Goal: Check status: Check status

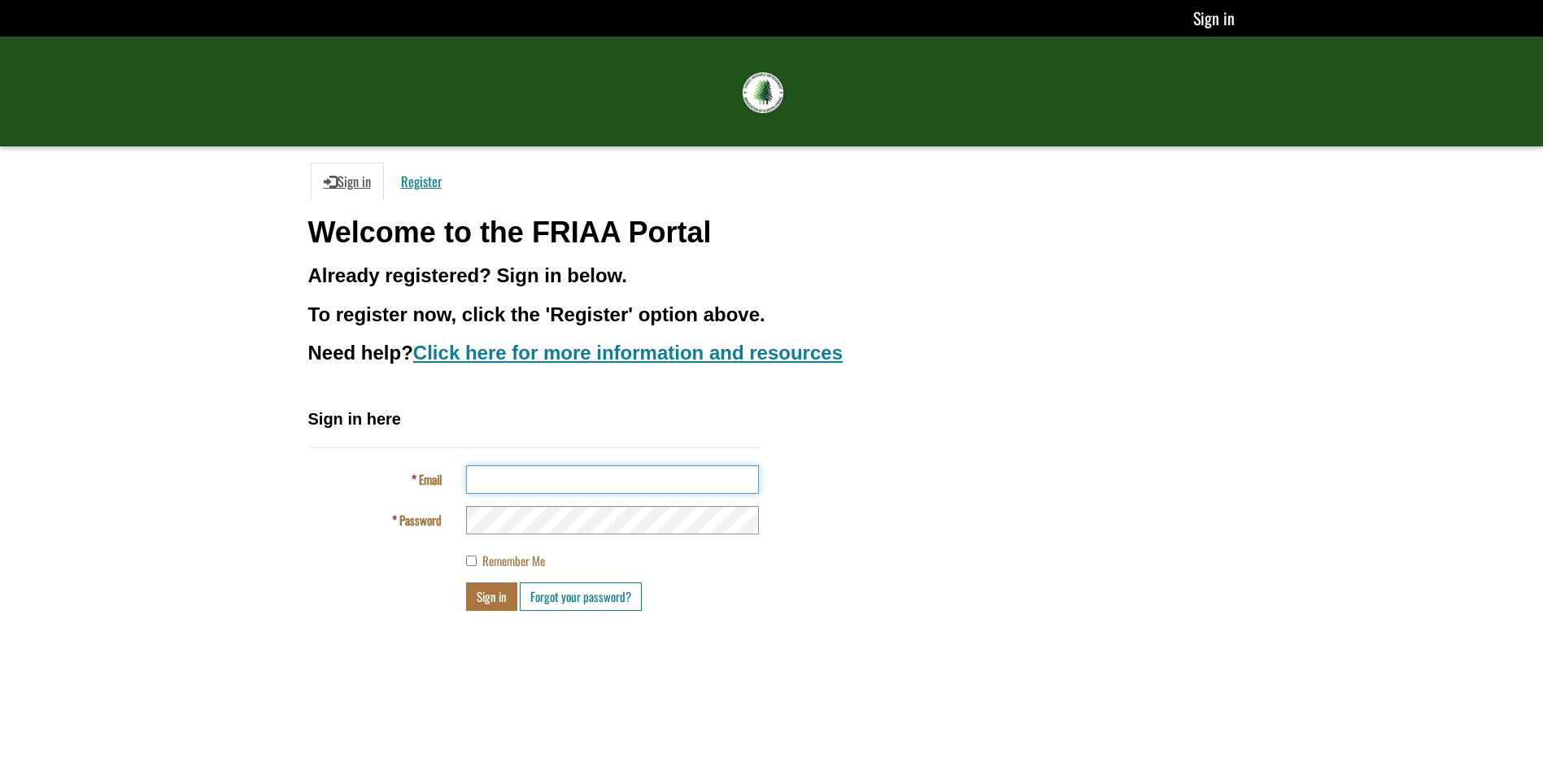
click at [567, 483] on input "Email" at bounding box center [612, 479] width 293 height 28
type input "**********"
click at [490, 591] on button "Sign in" at bounding box center [491, 596] width 51 height 28
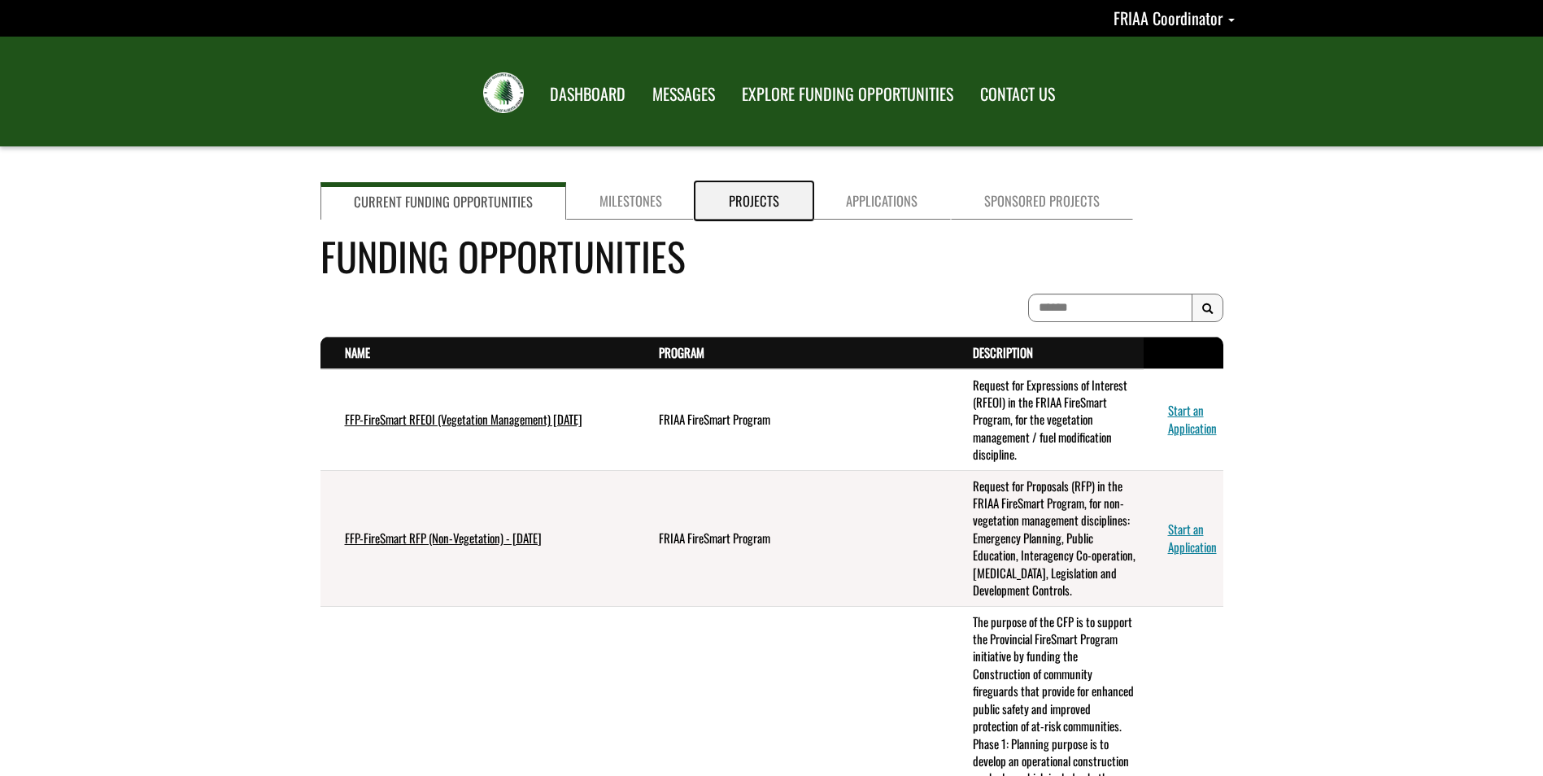
click at [746, 194] on link "Projects" at bounding box center [753, 200] width 117 height 37
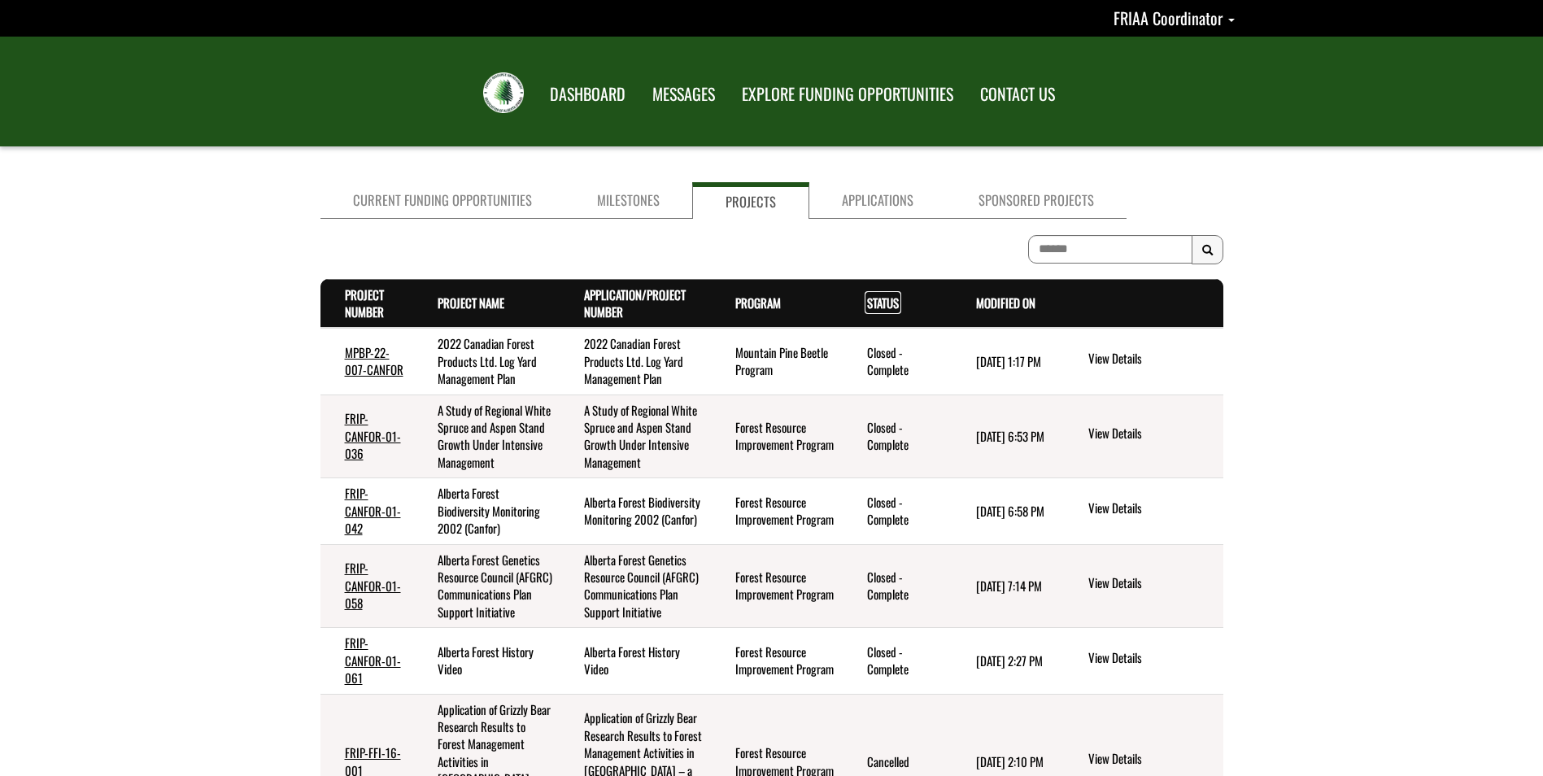
click at [883, 307] on link "Status . sort descending" at bounding box center [883, 303] width 32 height 18
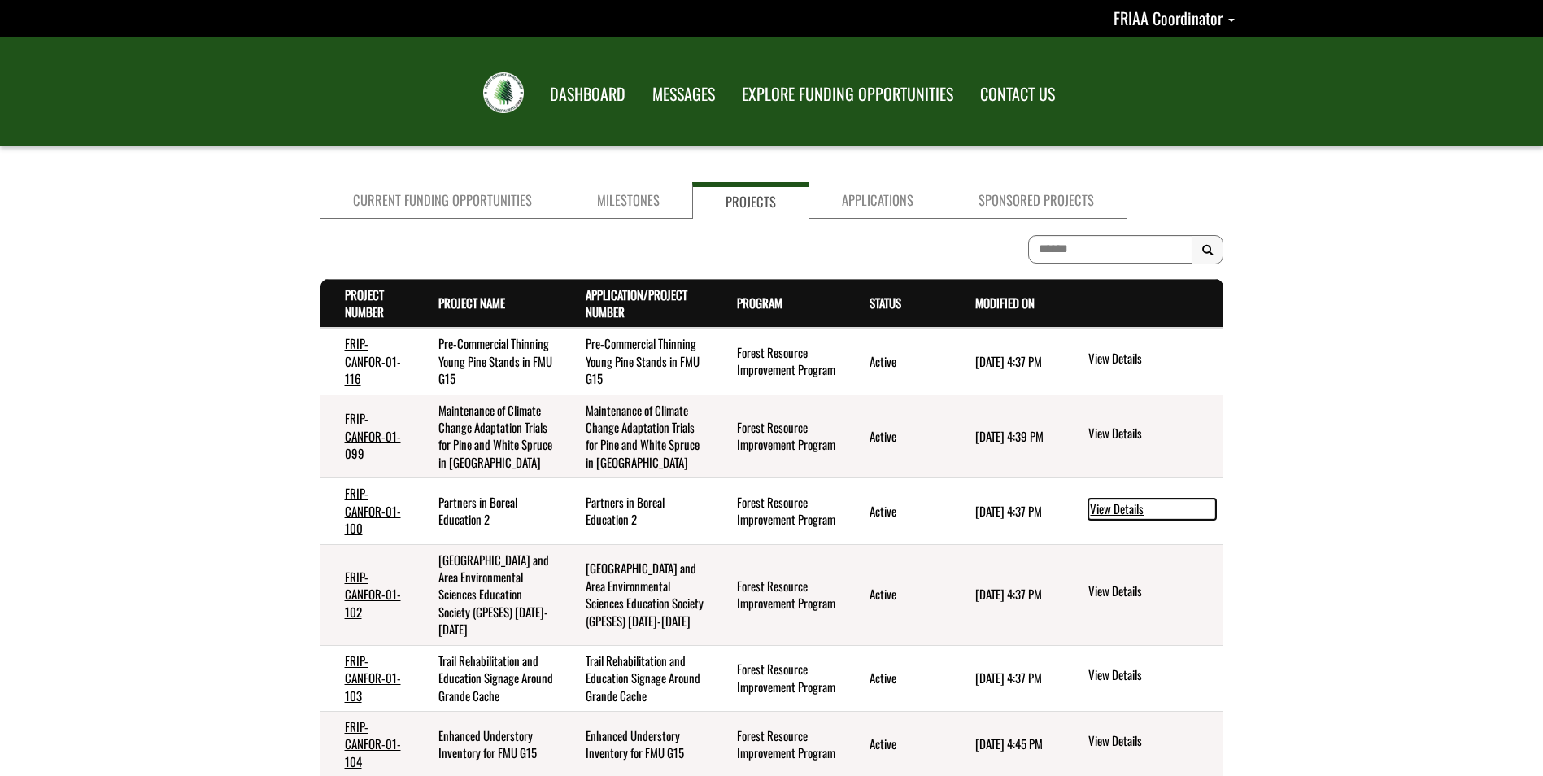
click at [1095, 499] on link "View Details" at bounding box center [1152, 509] width 128 height 21
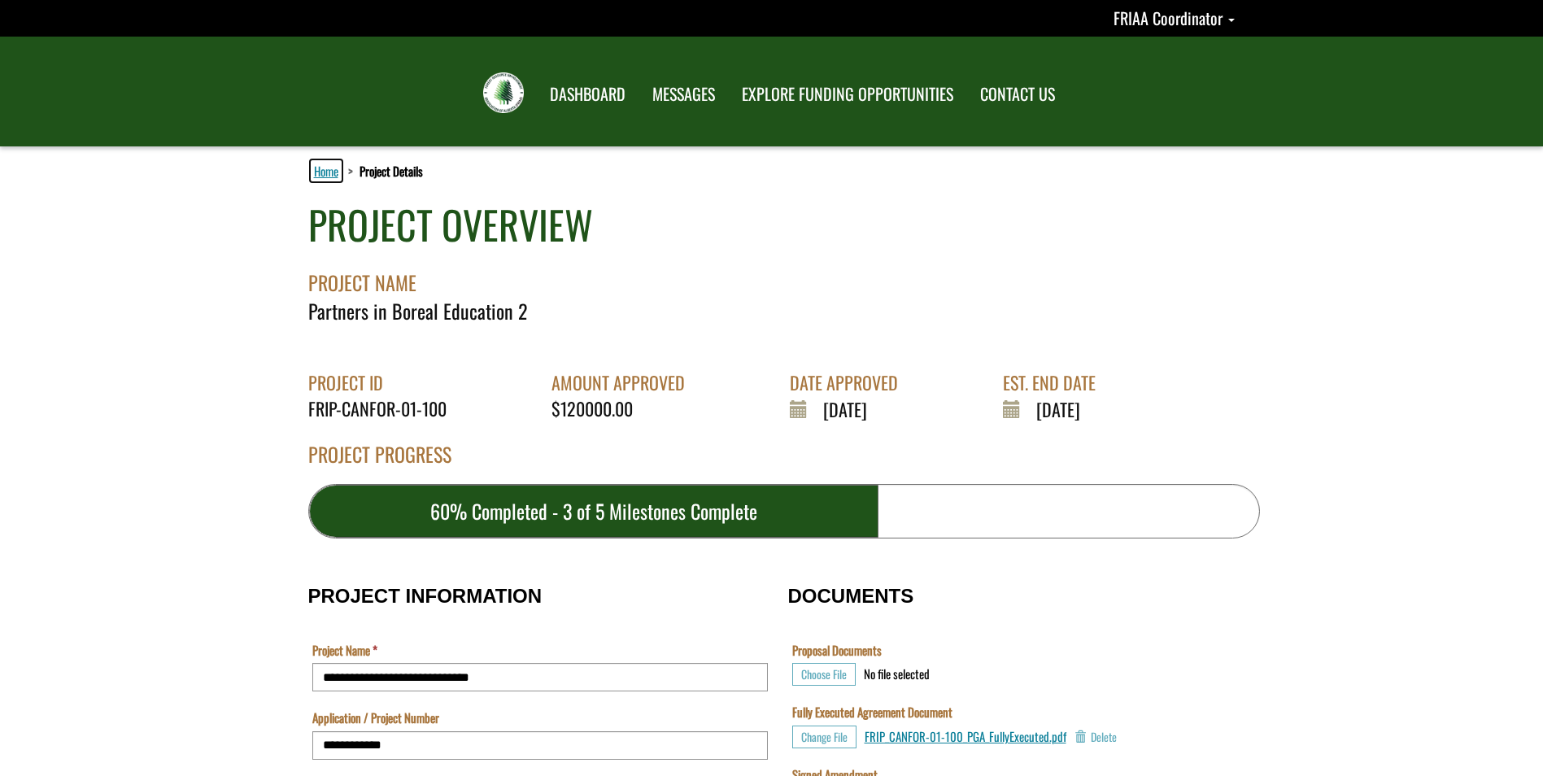
click at [321, 176] on link "Home" at bounding box center [326, 170] width 31 height 21
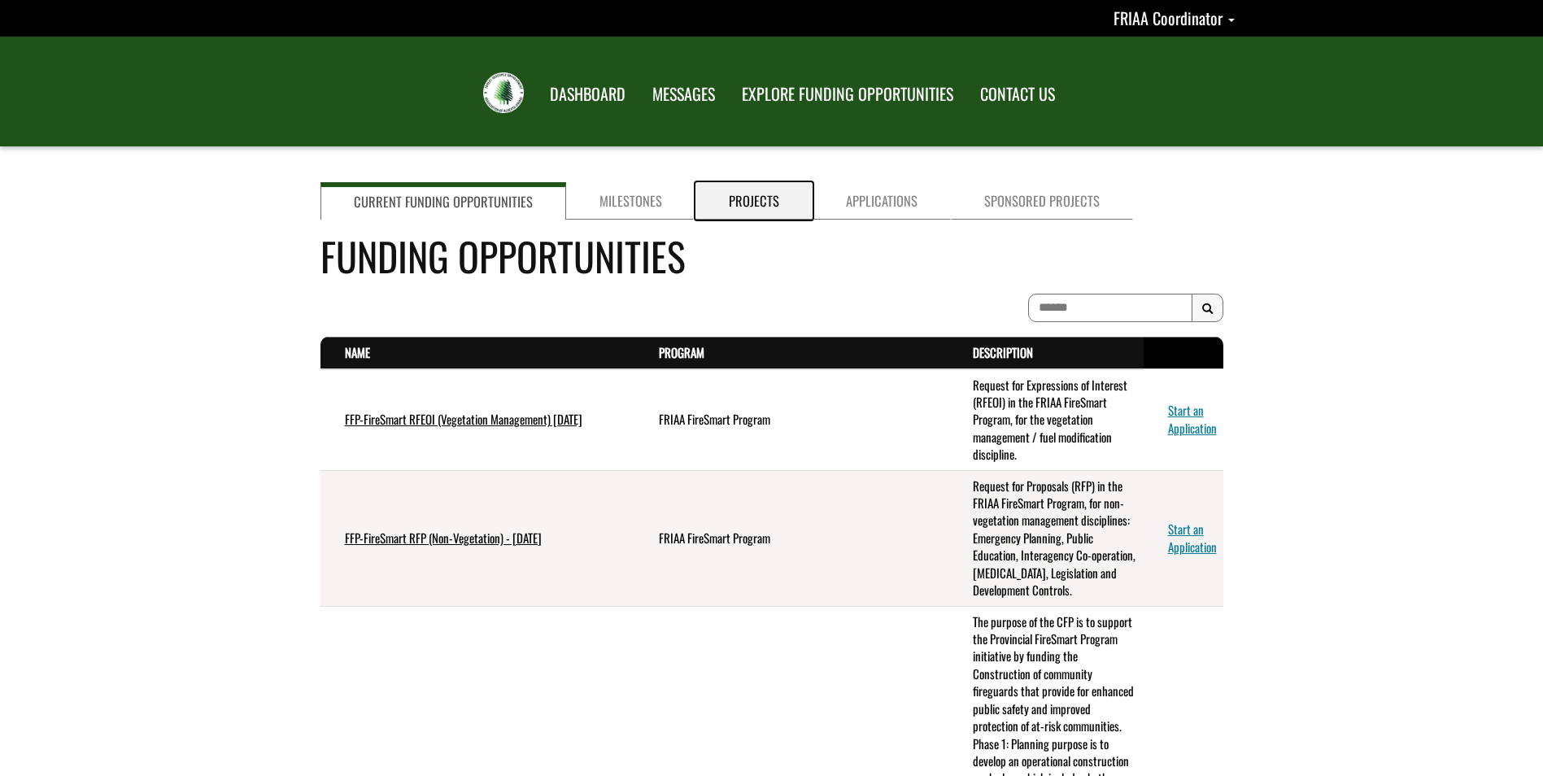
click at [716, 207] on link "Projects" at bounding box center [753, 200] width 117 height 37
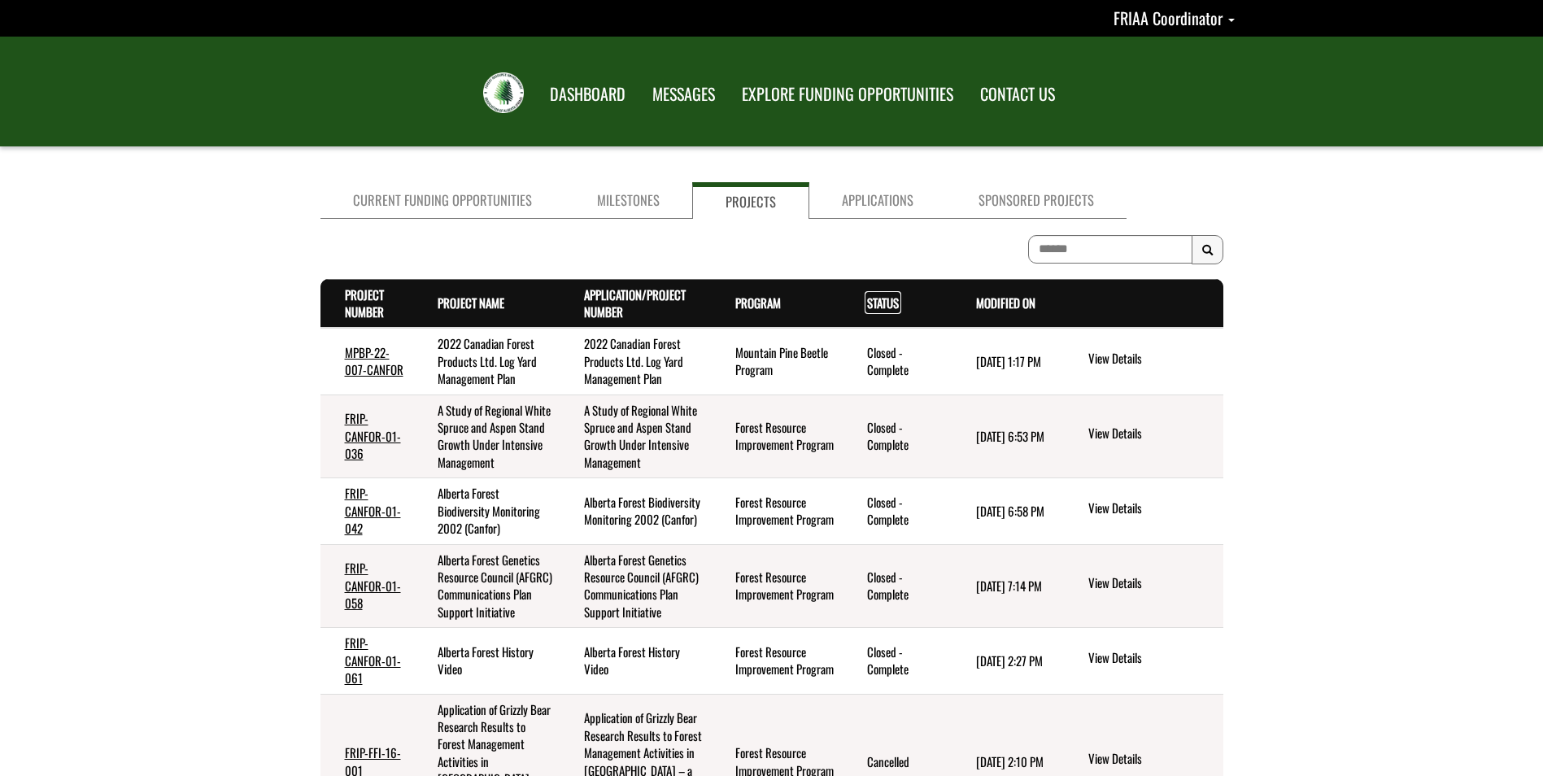
click at [893, 305] on link "Status . sort descending" at bounding box center [883, 303] width 32 height 18
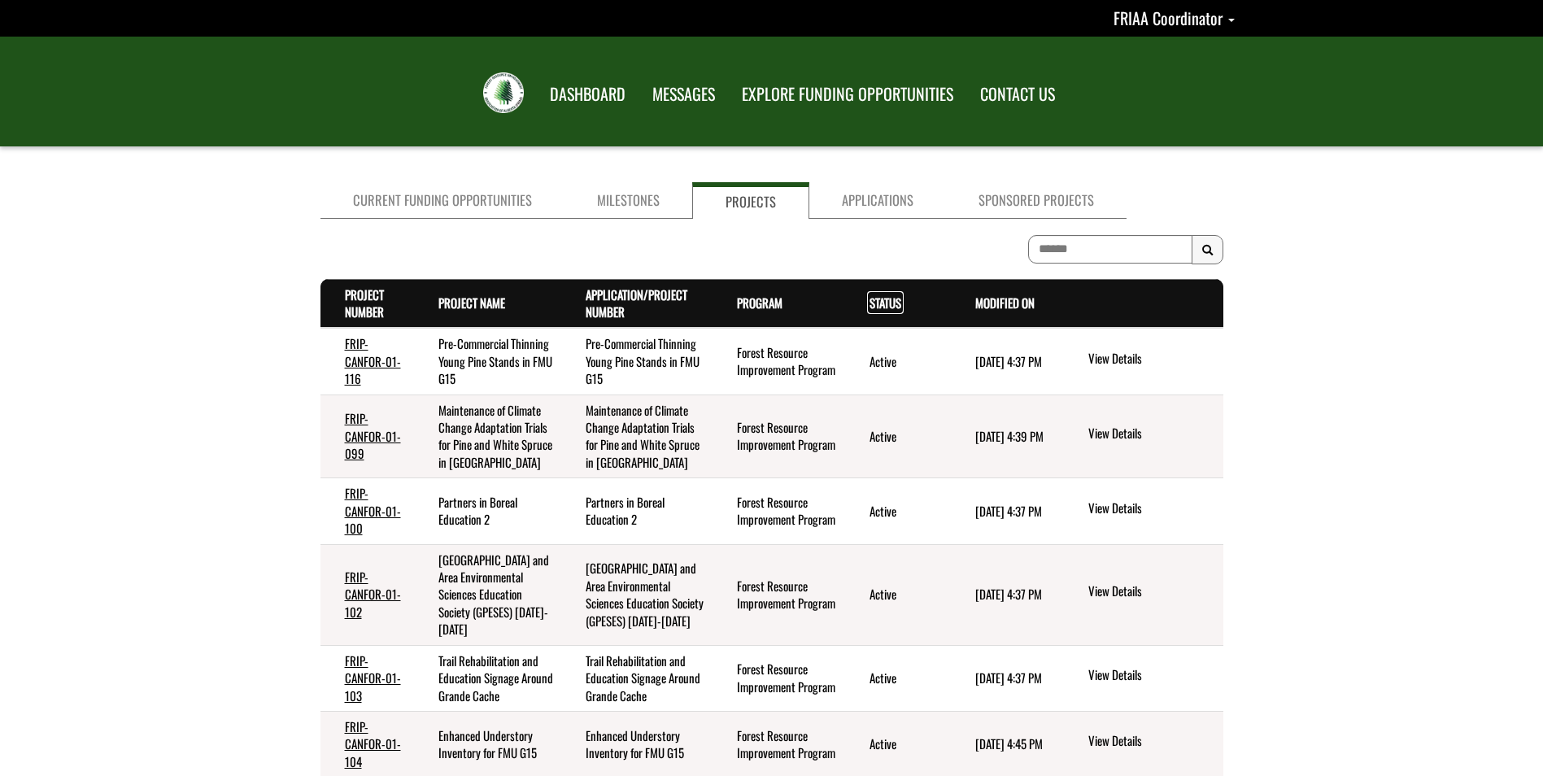
scroll to position [325, 0]
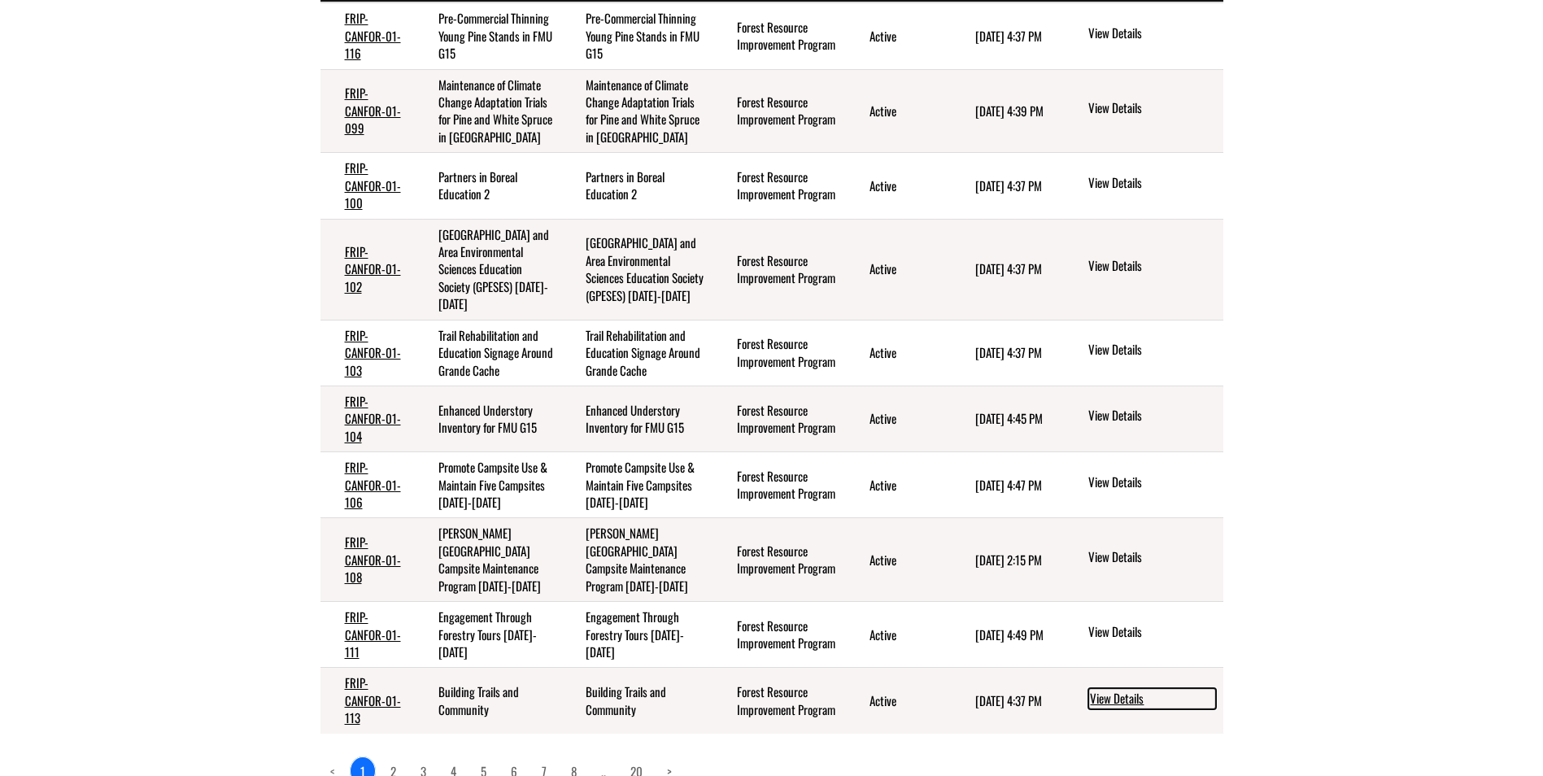
click at [1106, 688] on link "View Details" at bounding box center [1152, 698] width 128 height 21
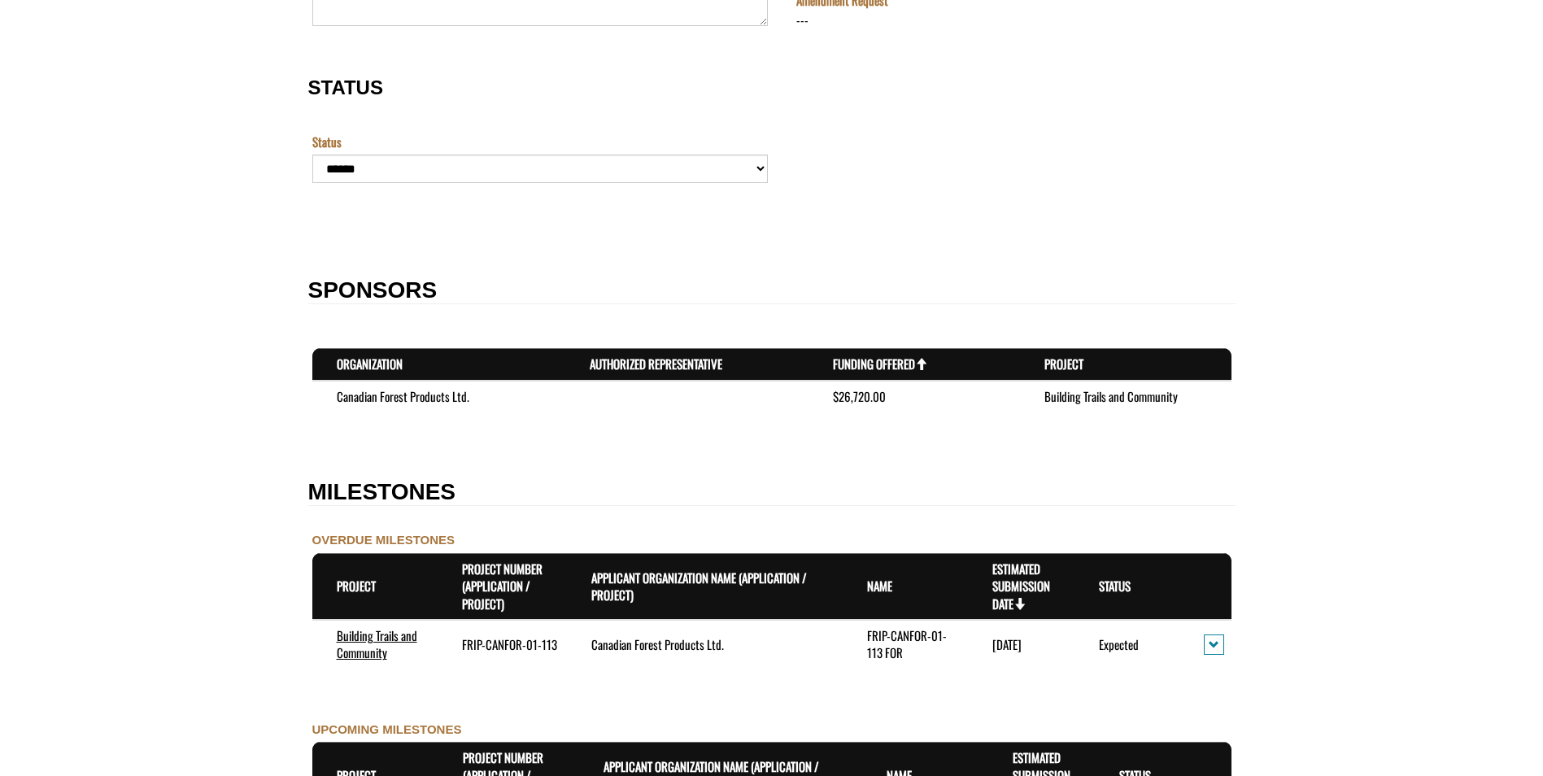
scroll to position [1545, 0]
